Goal: Information Seeking & Learning: Learn about a topic

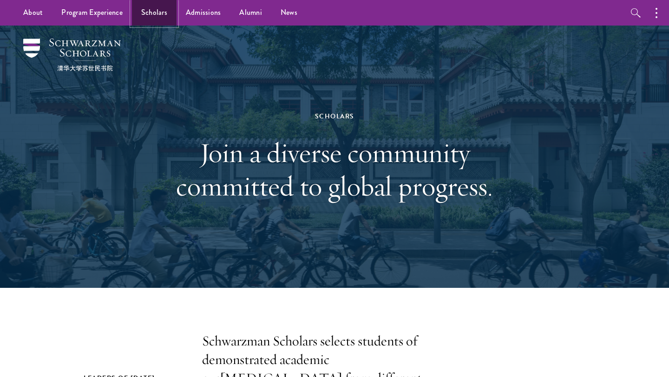
click at [154, 13] on link "Scholars" at bounding box center [154, 13] width 45 height 26
click at [148, 8] on link "Scholars" at bounding box center [154, 13] width 45 height 26
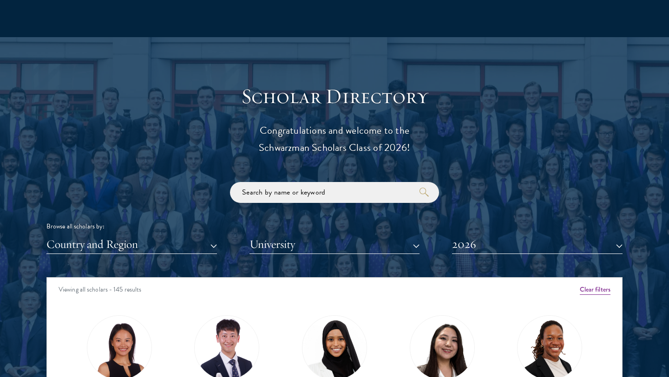
scroll to position [987, 0]
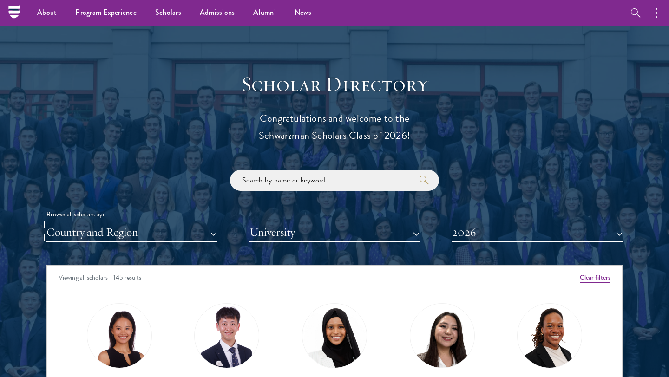
click at [173, 223] on button "Country and Region" at bounding box center [131, 232] width 171 height 19
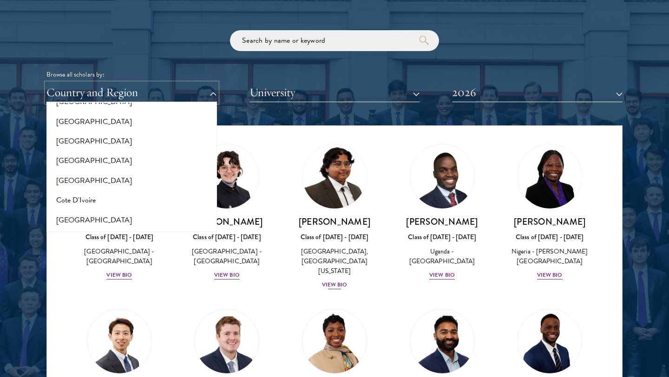
scroll to position [203, 0]
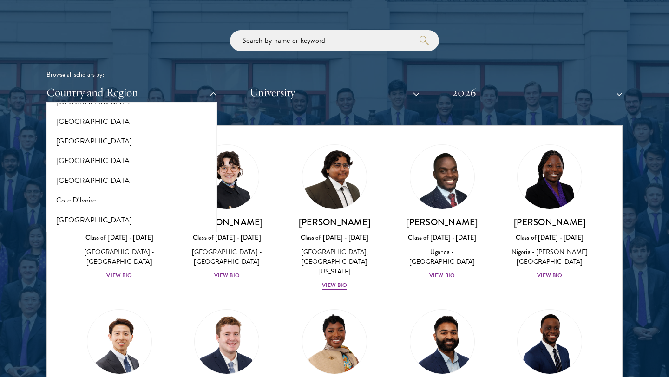
click at [161, 151] on button "[GEOGRAPHIC_DATA]" at bounding box center [131, 161] width 165 height 20
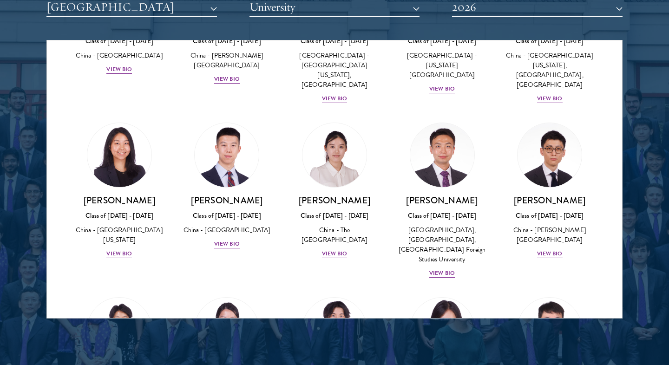
scroll to position [483, 0]
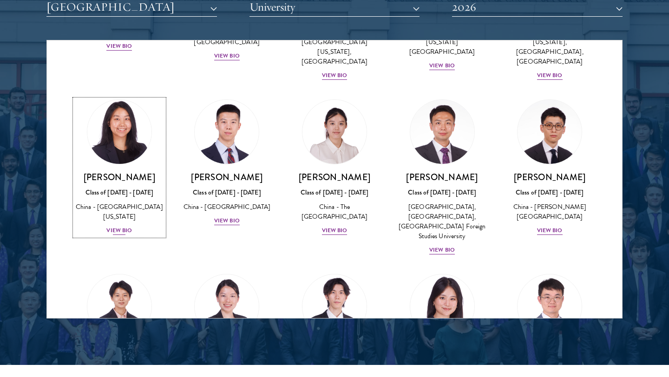
click at [145, 123] on link "Suzanne Liu Class of 2025 - 2026 China - University of Pennsylvania View Bio" at bounding box center [119, 167] width 89 height 137
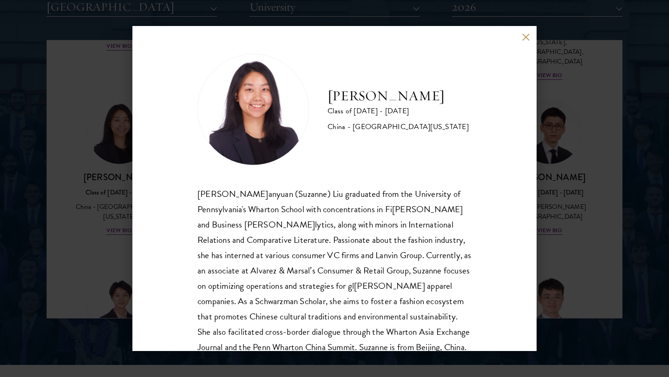
click at [525, 37] on button at bounding box center [526, 37] width 8 height 8
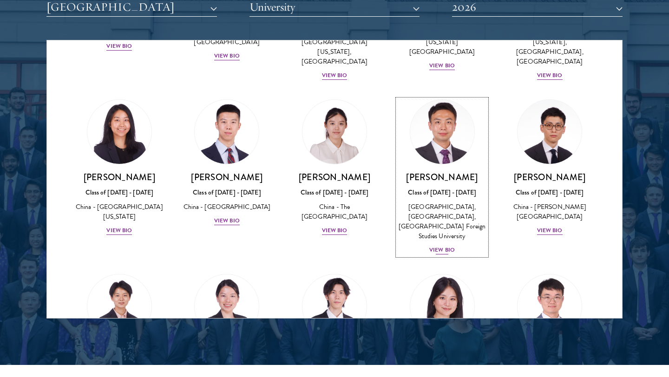
click at [425, 97] on img at bounding box center [442, 132] width 71 height 71
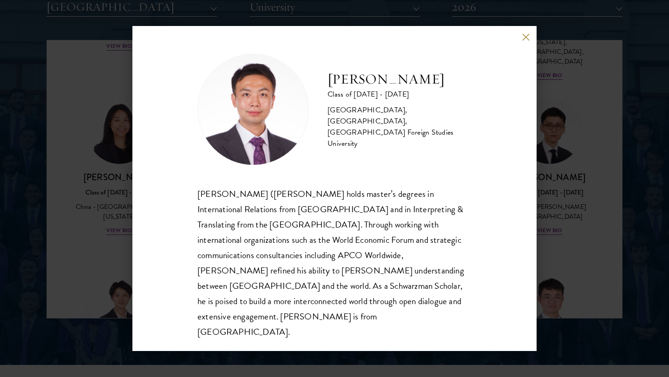
click at [531, 46] on div "Anthony Ma Class of 2025 - 2026 China - Northwest University, China, Beijing Fo…" at bounding box center [334, 188] width 404 height 325
click at [524, 50] on div "Anthony Ma Class of 2025 - 2026 China - Northwest University, China, Beijing Fo…" at bounding box center [334, 188] width 404 height 325
click at [524, 41] on button at bounding box center [526, 37] width 8 height 8
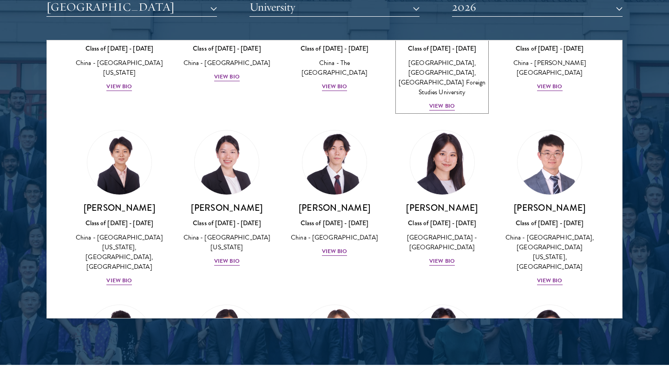
scroll to position [759, 0]
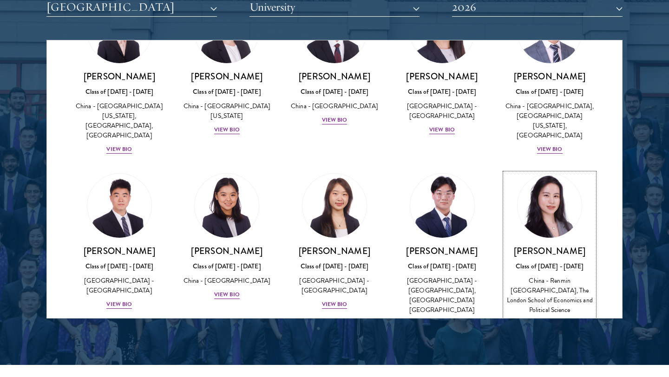
click at [550, 171] on img at bounding box center [549, 206] width 71 height 71
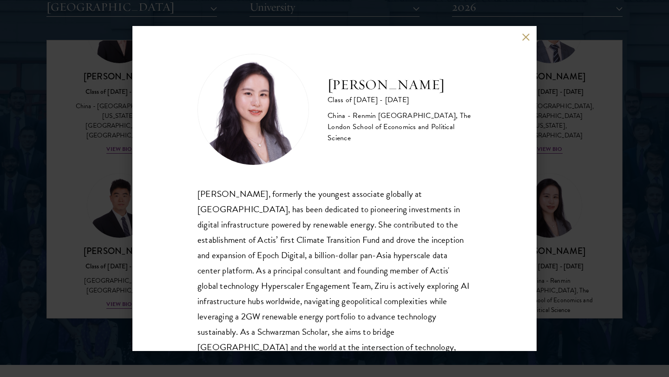
click at [282, 100] on img at bounding box center [253, 110] width 112 height 112
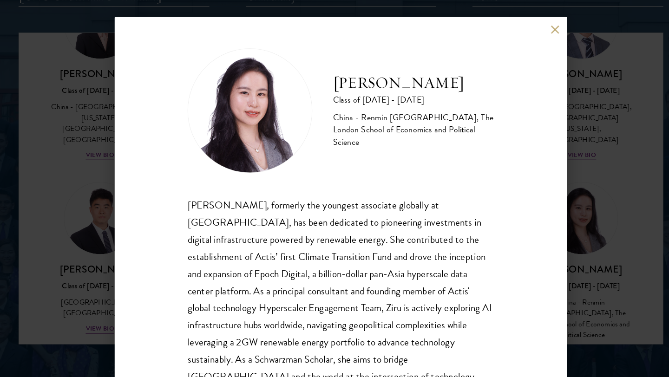
click at [530, 38] on div "Adele Zhong Class of 2025 - 2026 China - Renmin University of China, The London…" at bounding box center [334, 188] width 404 height 325
click at [526, 37] on button at bounding box center [526, 37] width 8 height 8
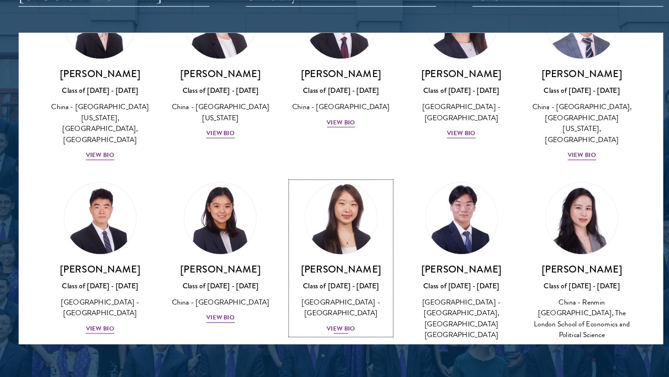
click at [360, 171] on img at bounding box center [334, 206] width 71 height 71
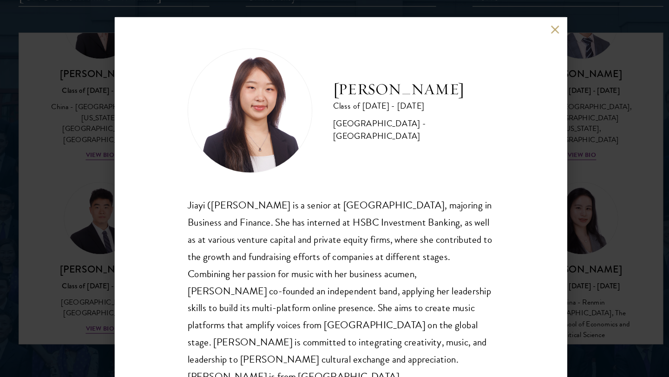
click at [527, 37] on button at bounding box center [526, 37] width 8 height 8
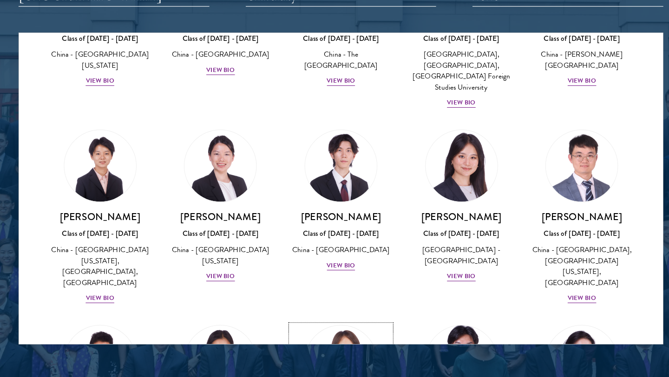
scroll to position [628, 0]
